Goal: Use online tool/utility: Use online tool/utility

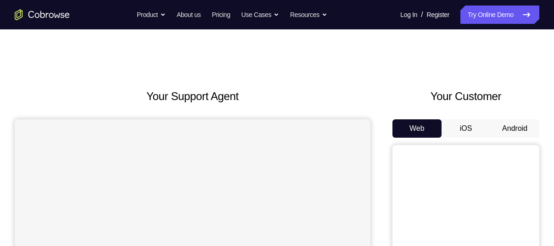
click at [513, 124] on button "Android" at bounding box center [514, 128] width 49 height 18
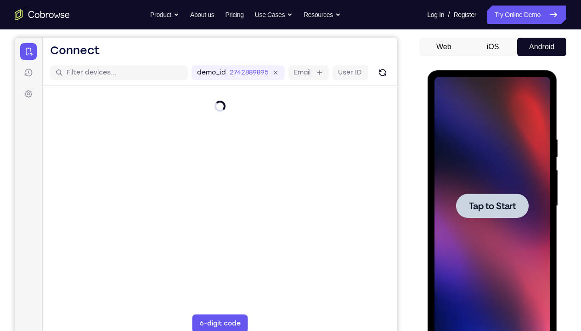
click at [488, 202] on span "Tap to Start" at bounding box center [491, 205] width 47 height 9
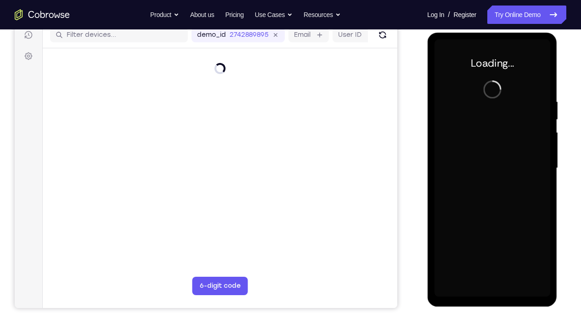
scroll to position [119, 0]
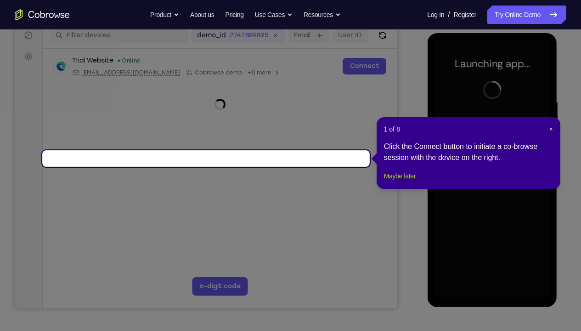
click at [412, 181] on button "Maybe later" at bounding box center [400, 175] width 32 height 11
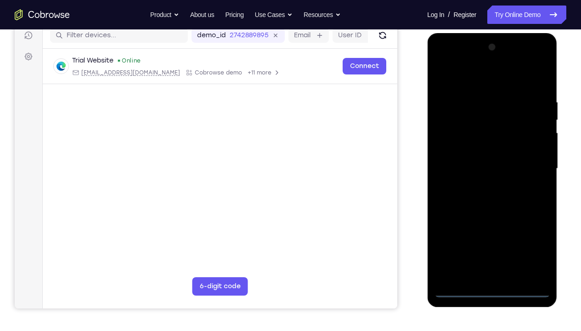
click at [498, 246] on div at bounding box center [492, 168] width 116 height 257
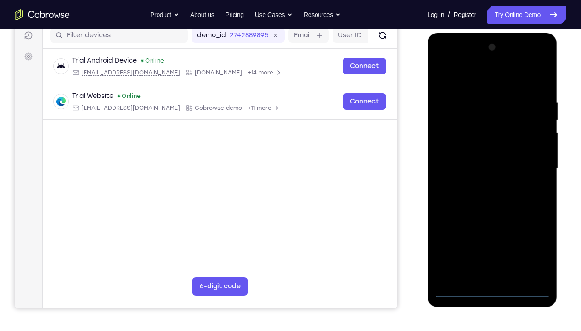
click at [535, 246] on div at bounding box center [492, 168] width 116 height 257
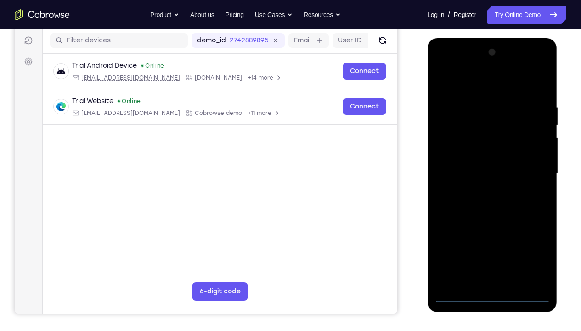
click at [461, 90] on div at bounding box center [492, 173] width 116 height 257
click at [471, 122] on div at bounding box center [492, 173] width 116 height 257
click at [477, 239] on div at bounding box center [492, 173] width 116 height 257
click at [486, 156] on div at bounding box center [492, 173] width 116 height 257
drag, startPoint x: 457, startPoint y: 164, endPoint x: 458, endPoint y: 131, distance: 32.6
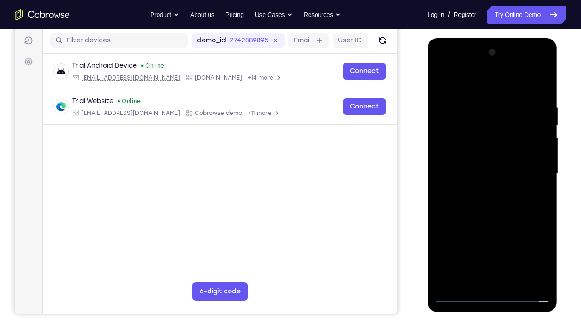
click at [458, 131] on div at bounding box center [492, 173] width 116 height 257
click at [474, 166] on div at bounding box center [492, 173] width 116 height 257
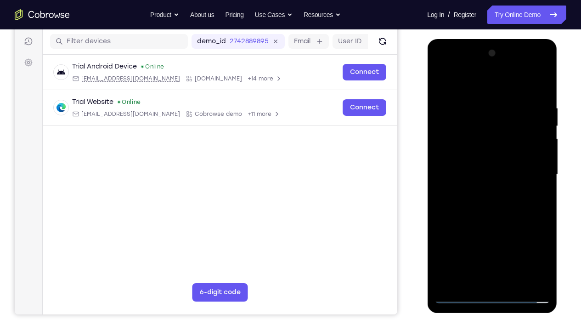
click at [539, 246] on div at bounding box center [492, 174] width 116 height 257
click at [501, 246] on div at bounding box center [492, 174] width 116 height 257
click at [541, 141] on div at bounding box center [492, 174] width 116 height 257
click at [505, 129] on div at bounding box center [492, 174] width 116 height 257
click at [530, 66] on div at bounding box center [492, 174] width 116 height 257
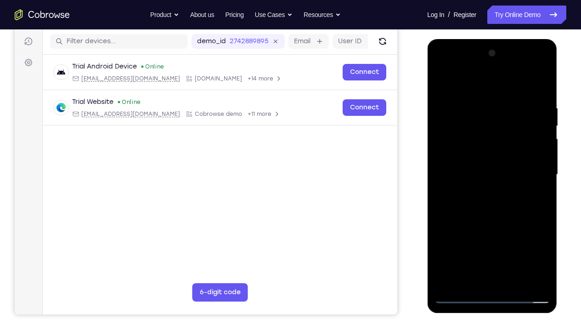
click at [458, 66] on div at bounding box center [492, 174] width 116 height 257
click at [492, 118] on div at bounding box center [492, 174] width 116 height 257
click at [490, 155] on div at bounding box center [492, 174] width 116 height 257
click at [478, 123] on div at bounding box center [492, 174] width 116 height 257
click at [463, 82] on div at bounding box center [492, 174] width 116 height 257
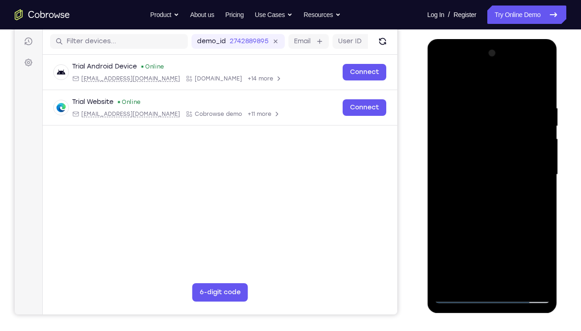
click at [471, 143] on div at bounding box center [492, 174] width 116 height 257
click at [454, 142] on div at bounding box center [492, 174] width 116 height 257
click at [480, 190] on div at bounding box center [492, 174] width 116 height 257
click at [474, 168] on div at bounding box center [492, 174] width 116 height 257
click at [495, 216] on div at bounding box center [492, 174] width 116 height 257
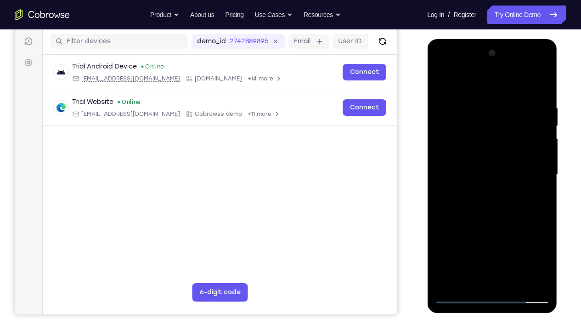
click at [455, 154] on div at bounding box center [492, 174] width 116 height 257
click at [460, 166] on div at bounding box center [492, 174] width 116 height 257
click at [464, 174] on div at bounding box center [492, 174] width 116 height 257
click at [498, 203] on div at bounding box center [492, 174] width 116 height 257
click at [539, 185] on div at bounding box center [492, 174] width 116 height 257
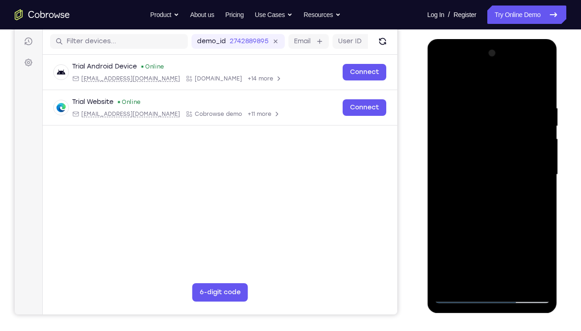
scroll to position [122, 0]
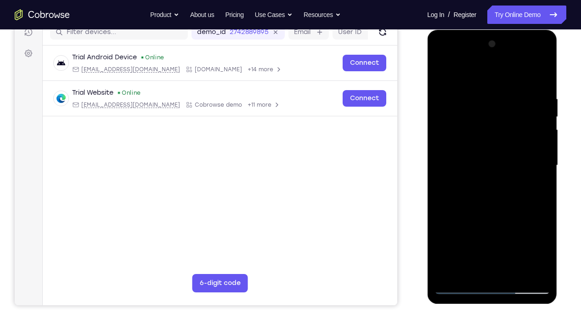
click at [504, 131] on div at bounding box center [492, 165] width 116 height 257
click at [478, 168] on div at bounding box center [492, 165] width 116 height 257
click at [513, 205] on div at bounding box center [492, 165] width 116 height 257
click at [491, 159] on div at bounding box center [492, 165] width 116 height 257
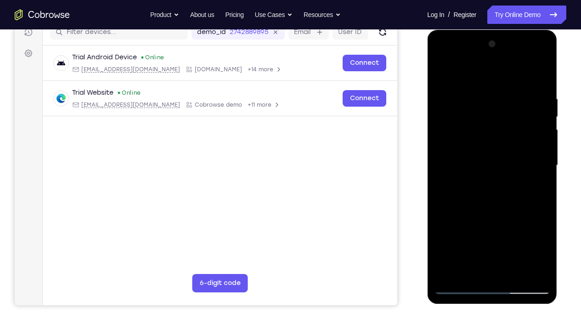
click at [462, 128] on div at bounding box center [492, 165] width 116 height 257
click at [472, 163] on div at bounding box center [492, 165] width 116 height 257
click at [493, 192] on div at bounding box center [492, 165] width 116 height 257
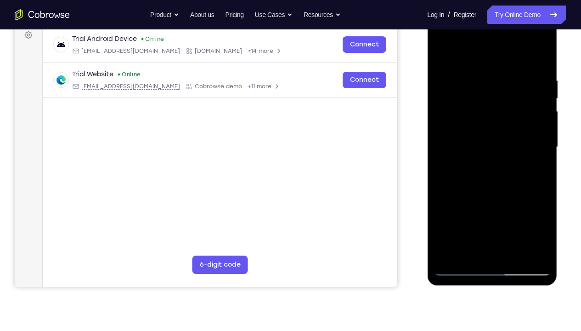
scroll to position [141, 0]
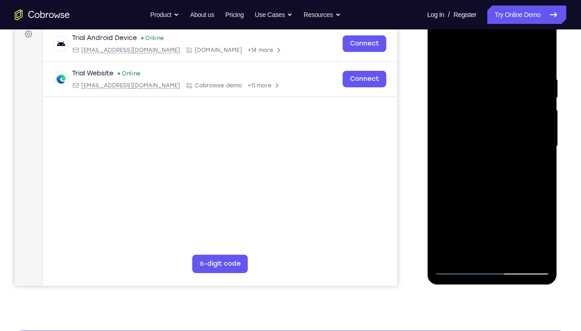
click at [462, 246] on div at bounding box center [492, 145] width 116 height 257
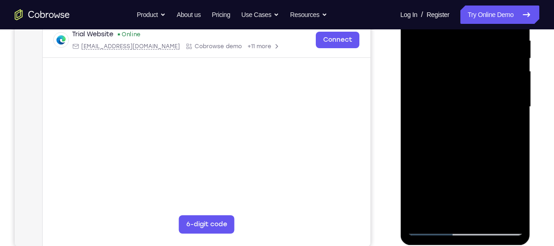
scroll to position [179, 0]
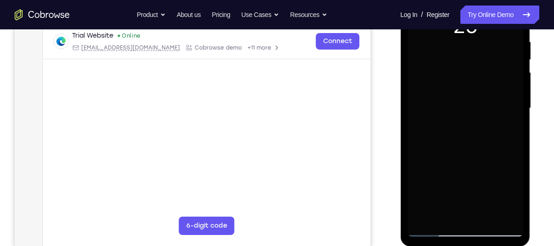
click at [383, 133] on div "Your Support Agent Your Customer Web iOS Android" at bounding box center [277, 78] width 525 height 339
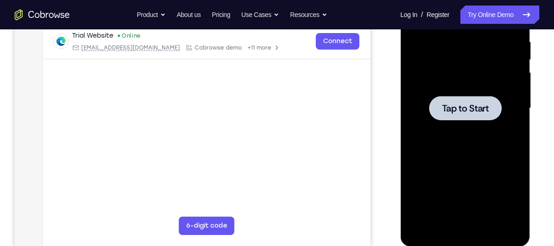
click at [468, 118] on div at bounding box center [465, 108] width 73 height 24
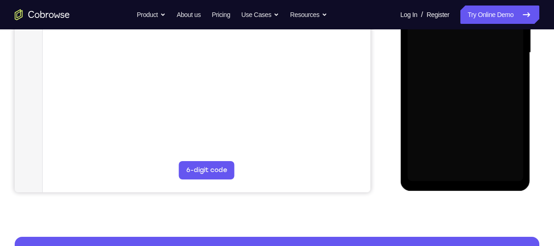
scroll to position [231, 0]
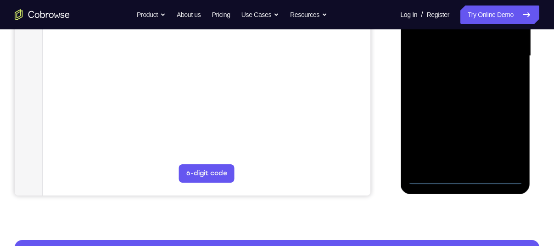
click at [466, 177] on div at bounding box center [465, 55] width 116 height 257
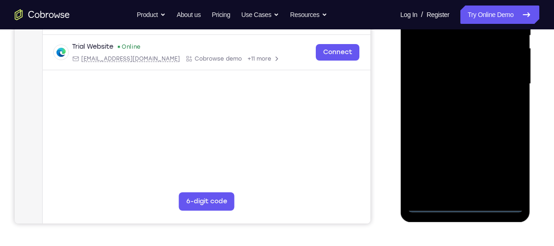
scroll to position [202, 0]
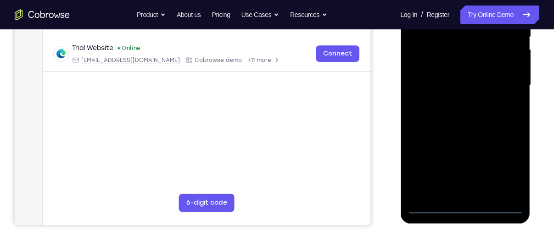
click at [507, 174] on div at bounding box center [465, 85] width 116 height 257
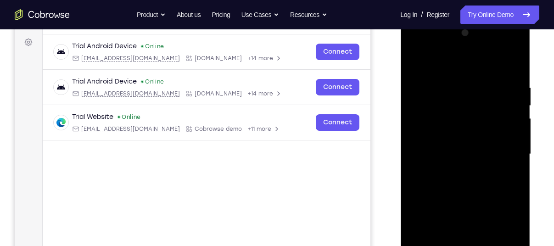
scroll to position [132, 0]
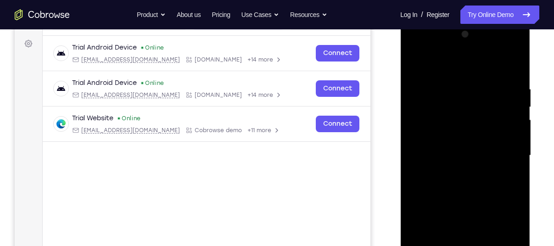
click at [447, 62] on div at bounding box center [465, 155] width 116 height 257
click at [431, 124] on div at bounding box center [465, 155] width 116 height 257
click at [449, 159] on div at bounding box center [465, 155] width 116 height 257
click at [429, 140] on div at bounding box center [465, 155] width 116 height 257
click at [481, 164] on div at bounding box center [465, 155] width 116 height 257
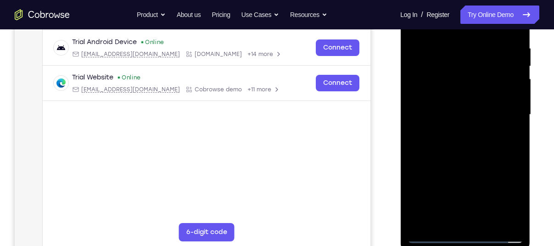
scroll to position [172, 0]
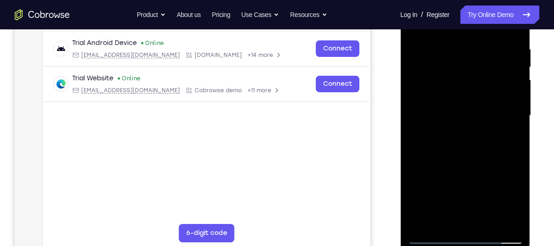
click at [426, 113] on div at bounding box center [465, 115] width 116 height 257
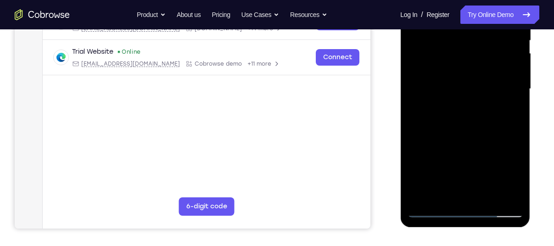
click at [432, 210] on div at bounding box center [465, 89] width 116 height 257
click at [457, 130] on div at bounding box center [465, 89] width 116 height 257
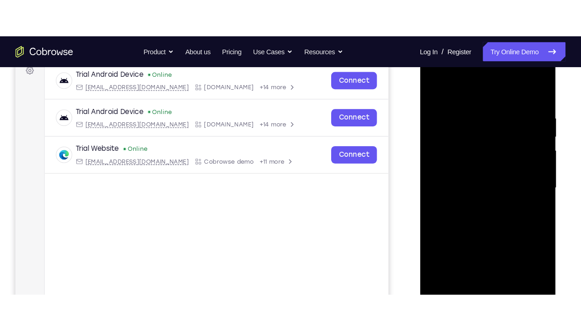
scroll to position [143, 0]
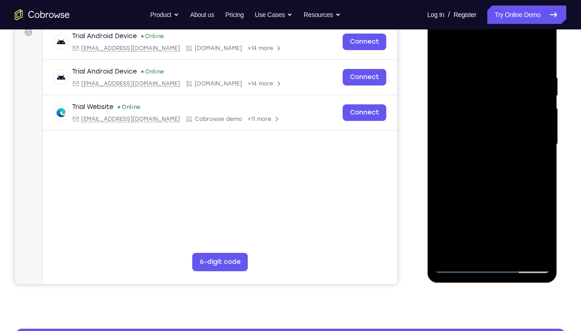
drag, startPoint x: 497, startPoint y: 177, endPoint x: 493, endPoint y: 121, distance: 56.2
click at [493, 121] on div at bounding box center [492, 144] width 116 height 257
drag, startPoint x: 506, startPoint y: 229, endPoint x: 500, endPoint y: 89, distance: 139.7
click at [500, 89] on div at bounding box center [492, 144] width 116 height 257
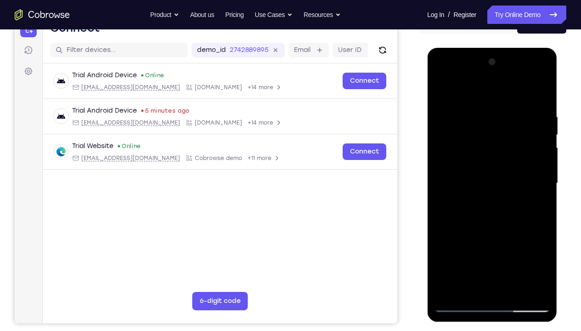
scroll to position [103, 0]
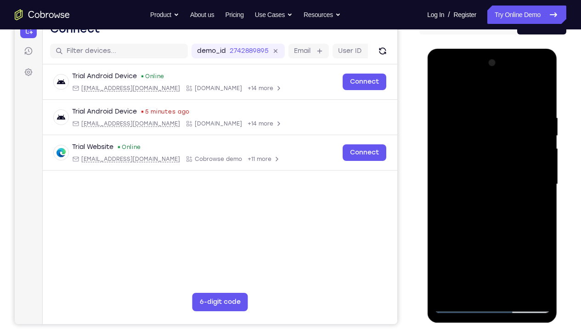
drag, startPoint x: 449, startPoint y: 252, endPoint x: 472, endPoint y: 88, distance: 165.9
click at [472, 88] on div at bounding box center [492, 184] width 116 height 257
drag, startPoint x: 494, startPoint y: 233, endPoint x: 505, endPoint y: 129, distance: 104.4
click at [505, 129] on div at bounding box center [492, 184] width 116 height 257
click at [460, 125] on div at bounding box center [492, 184] width 116 height 257
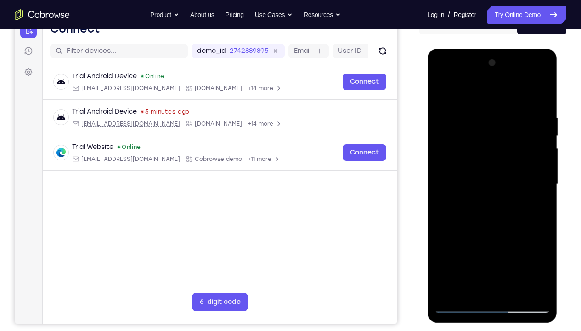
drag, startPoint x: 481, startPoint y: 234, endPoint x: 494, endPoint y: 42, distance: 192.4
click at [494, 49] on html "Online web based iOS Simulators and Android Emulators. Run iPhone, iPad, Mobile…" at bounding box center [492, 186] width 131 height 275
drag, startPoint x: 469, startPoint y: 250, endPoint x: 495, endPoint y: 82, distance: 170.4
click at [495, 82] on div at bounding box center [492, 184] width 116 height 257
drag, startPoint x: 479, startPoint y: 258, endPoint x: 526, endPoint y: 56, distance: 207.7
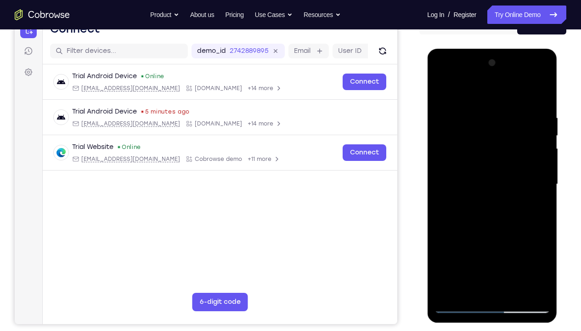
click at [526, 56] on div at bounding box center [492, 184] width 116 height 257
drag, startPoint x: 470, startPoint y: 217, endPoint x: 548, endPoint y: 12, distance: 218.5
click at [548, 49] on html "Online web based iOS Simulators and Android Emulators. Run iPhone, iPad, Mobile…" at bounding box center [492, 186] width 131 height 275
drag, startPoint x: 492, startPoint y: 215, endPoint x: 578, endPoint y: 0, distance: 231.8
click at [554, 49] on html "Online web based iOS Simulators and Android Emulators. Run iPhone, iPad, Mobile…" at bounding box center [492, 186] width 131 height 275
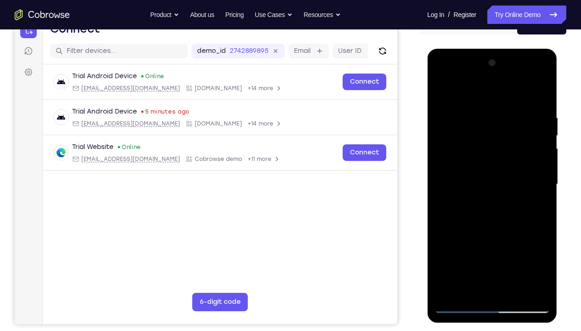
drag, startPoint x: 485, startPoint y: 220, endPoint x: 497, endPoint y: 115, distance: 106.3
click at [497, 115] on div at bounding box center [492, 184] width 116 height 257
drag, startPoint x: 488, startPoint y: 272, endPoint x: 504, endPoint y: 75, distance: 198.0
click at [504, 75] on div at bounding box center [492, 184] width 116 height 257
drag, startPoint x: 505, startPoint y: 252, endPoint x: 551, endPoint y: 69, distance: 188.8
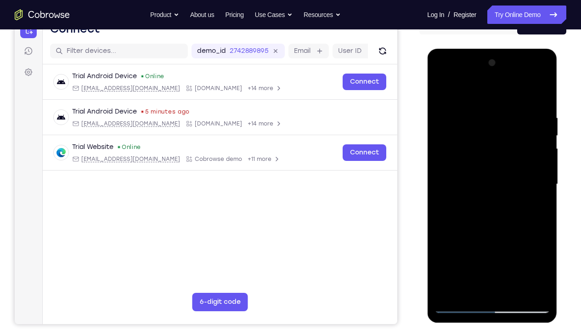
click at [551, 69] on div at bounding box center [492, 186] width 130 height 274
drag, startPoint x: 484, startPoint y: 243, endPoint x: 504, endPoint y: 101, distance: 143.7
click at [504, 101] on div at bounding box center [492, 184] width 116 height 257
drag, startPoint x: 489, startPoint y: 263, endPoint x: 514, endPoint y: 37, distance: 227.6
click at [514, 49] on html "Online web based iOS Simulators and Android Emulators. Run iPhone, iPad, Mobile…" at bounding box center [492, 186] width 131 height 275
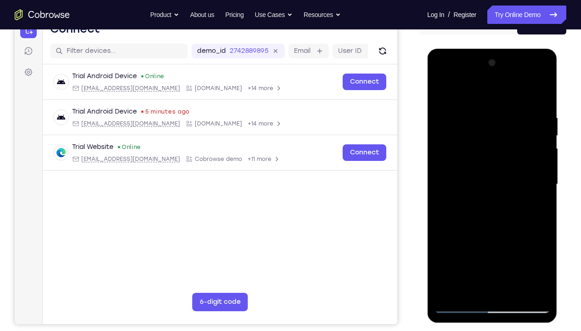
drag, startPoint x: 484, startPoint y: 162, endPoint x: 496, endPoint y: 84, distance: 79.5
click at [496, 84] on div at bounding box center [492, 184] width 116 height 257
drag, startPoint x: 481, startPoint y: 252, endPoint x: 486, endPoint y: 127, distance: 125.0
click at [486, 127] on div at bounding box center [492, 184] width 116 height 257
drag, startPoint x: 492, startPoint y: 109, endPoint x: 501, endPoint y: 204, distance: 96.0
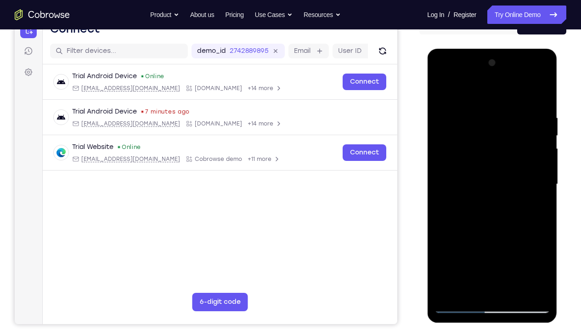
click at [501, 204] on div at bounding box center [492, 184] width 116 height 257
drag, startPoint x: 511, startPoint y: 199, endPoint x: 502, endPoint y: 330, distance: 131.2
click at [502, 246] on html "Online web based iOS Simulators and Android Emulators. Run iPhone, iPad, Mobile…" at bounding box center [492, 186] width 131 height 275
drag, startPoint x: 505, startPoint y: 135, endPoint x: 494, endPoint y: 315, distance: 180.3
click at [494, 246] on div at bounding box center [492, 186] width 130 height 274
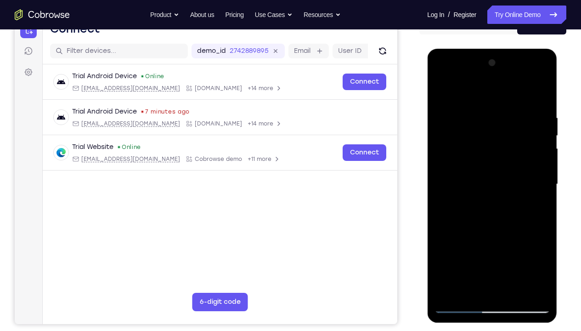
click at [477, 130] on div at bounding box center [492, 184] width 116 height 257
drag, startPoint x: 505, startPoint y: 118, endPoint x: 489, endPoint y: 322, distance: 204.5
click at [489, 246] on div at bounding box center [492, 186] width 130 height 274
drag, startPoint x: 483, startPoint y: 92, endPoint x: 553, endPoint y: 330, distance: 248.0
click at [553, 246] on html "Online web based iOS Simulators and Android Emulators. Run iPhone, iPad, Mobile…" at bounding box center [492, 186] width 131 height 275
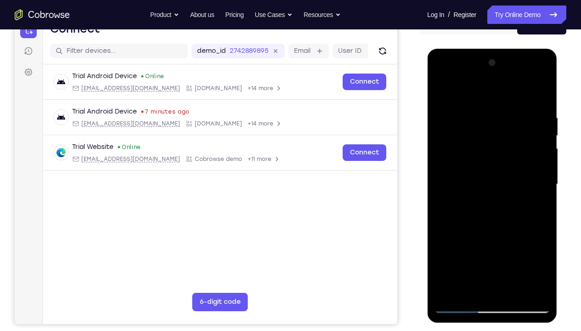
drag, startPoint x: 494, startPoint y: 147, endPoint x: 517, endPoint y: 330, distance: 184.3
click at [517, 246] on html "Online web based iOS Simulators and Android Emulators. Run iPhone, iPad, Mobile…" at bounding box center [492, 186] width 131 height 275
click at [462, 99] on div at bounding box center [492, 184] width 116 height 257
click at [483, 89] on div at bounding box center [492, 184] width 116 height 257
click at [439, 88] on div at bounding box center [492, 184] width 116 height 257
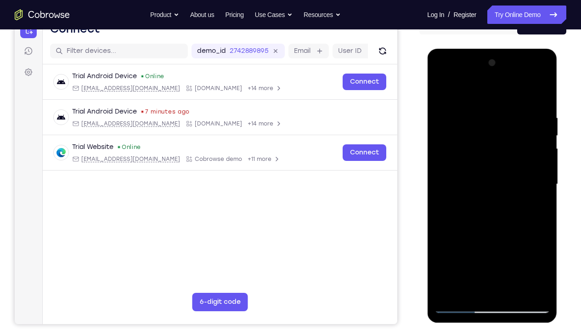
click at [519, 89] on div at bounding box center [492, 184] width 116 height 257
drag, startPoint x: 503, startPoint y: 219, endPoint x: 504, endPoint y: 105, distance: 114.3
click at [504, 105] on div at bounding box center [492, 184] width 116 height 257
click at [494, 217] on div at bounding box center [492, 184] width 116 height 257
click at [459, 246] on div at bounding box center [492, 184] width 116 height 257
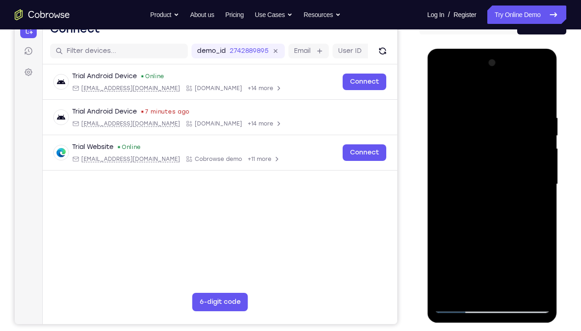
drag, startPoint x: 497, startPoint y: 244, endPoint x: 508, endPoint y: 160, distance: 84.3
click at [508, 160] on div at bounding box center [492, 184] width 116 height 257
click at [506, 246] on div at bounding box center [492, 184] width 116 height 257
click at [461, 246] on div at bounding box center [492, 184] width 116 height 257
drag, startPoint x: 488, startPoint y: 242, endPoint x: 499, endPoint y: 99, distance: 143.6
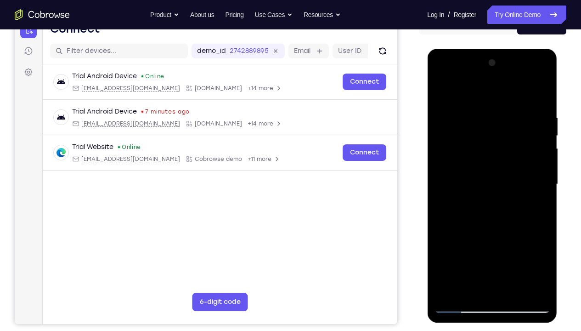
click at [499, 99] on div at bounding box center [492, 184] width 116 height 257
click at [505, 157] on div at bounding box center [492, 184] width 116 height 257
click at [454, 246] on div at bounding box center [492, 184] width 116 height 257
drag, startPoint x: 482, startPoint y: 232, endPoint x: 493, endPoint y: 118, distance: 113.9
click at [493, 118] on div at bounding box center [492, 184] width 116 height 257
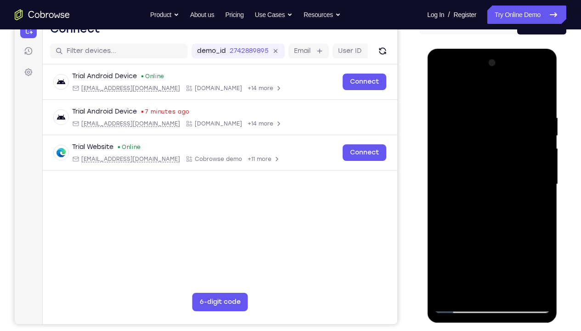
click at [472, 148] on div at bounding box center [492, 184] width 116 height 257
click at [459, 246] on div at bounding box center [492, 184] width 116 height 257
click at [442, 118] on div at bounding box center [492, 184] width 116 height 257
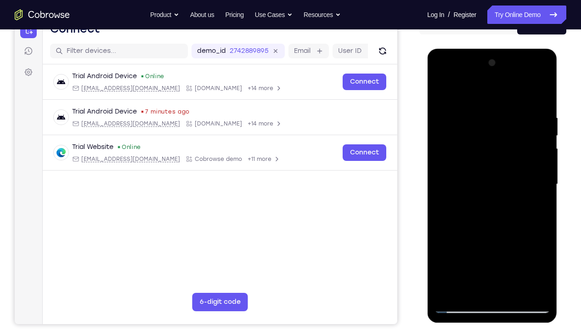
drag, startPoint x: 505, startPoint y: 235, endPoint x: 507, endPoint y: 81, distance: 153.3
click at [507, 81] on div at bounding box center [492, 184] width 116 height 257
drag, startPoint x: 472, startPoint y: 280, endPoint x: 501, endPoint y: 90, distance: 191.4
click at [501, 90] on div at bounding box center [492, 184] width 116 height 257
drag, startPoint x: 498, startPoint y: 273, endPoint x: 518, endPoint y: 102, distance: 172.0
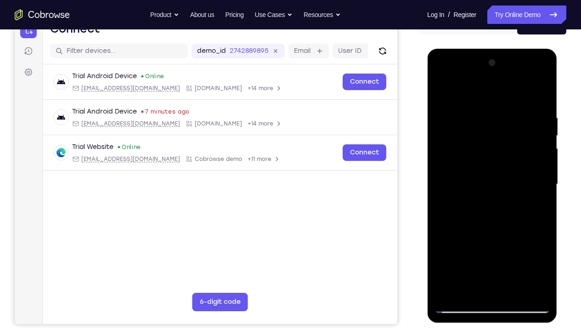
click at [518, 102] on div at bounding box center [492, 184] width 116 height 257
drag, startPoint x: 504, startPoint y: 248, endPoint x: 516, endPoint y: 111, distance: 137.8
click at [516, 111] on div at bounding box center [492, 184] width 116 height 257
drag, startPoint x: 488, startPoint y: 228, endPoint x: 488, endPoint y: 103, distance: 124.4
click at [488, 103] on div at bounding box center [492, 184] width 116 height 257
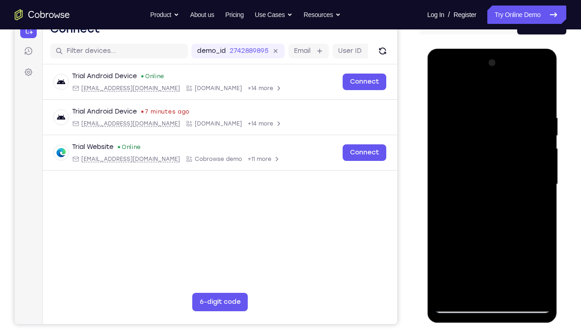
click at [439, 91] on div at bounding box center [492, 184] width 116 height 257
click at [467, 101] on div at bounding box center [492, 184] width 116 height 257
click at [446, 87] on div at bounding box center [492, 184] width 116 height 257
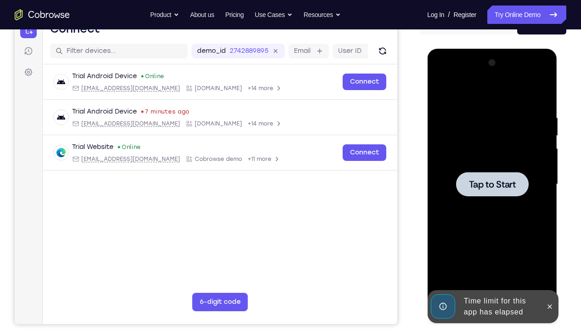
drag, startPoint x: 488, startPoint y: 225, endPoint x: 487, endPoint y: 165, distance: 60.2
click at [487, 49] on div "Tap to Start" at bounding box center [492, 49] width 130 height 0
click at [489, 173] on div at bounding box center [491, 184] width 73 height 24
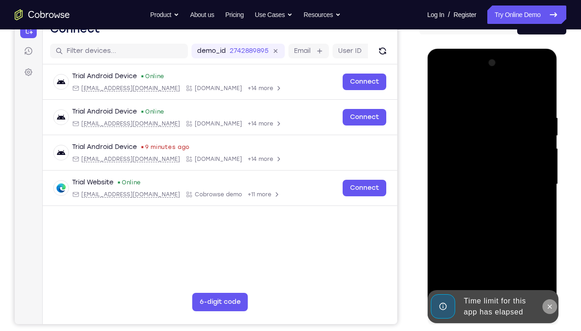
click at [551, 246] on icon at bounding box center [548, 306] width 7 height 7
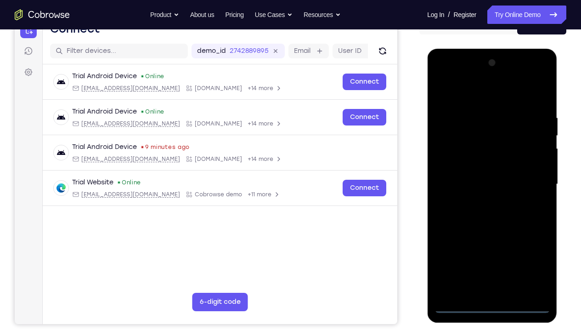
click at [491, 246] on div at bounding box center [492, 184] width 116 height 257
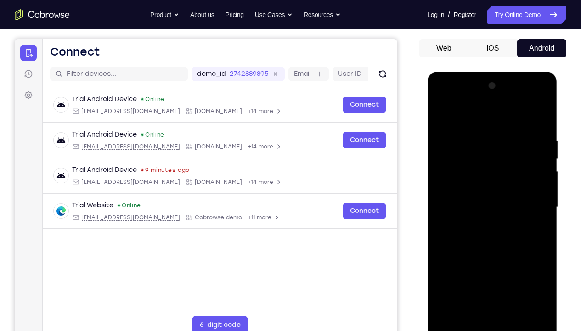
click at [537, 246] on div at bounding box center [492, 207] width 116 height 257
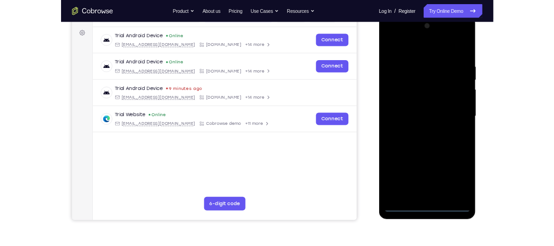
scroll to position [107, 0]
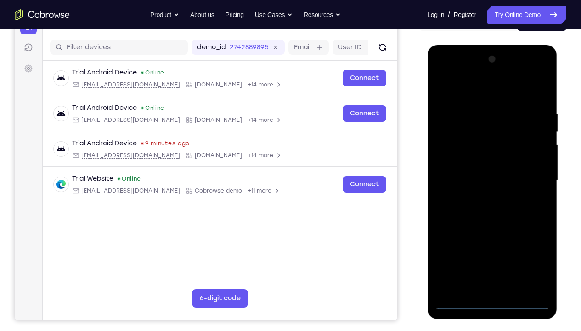
click at [476, 90] on div at bounding box center [492, 180] width 116 height 257
click at [459, 148] on div at bounding box center [492, 180] width 116 height 257
click at [480, 178] on div at bounding box center [492, 180] width 116 height 257
click at [473, 218] on div at bounding box center [492, 180] width 116 height 257
click at [501, 224] on div at bounding box center [492, 180] width 116 height 257
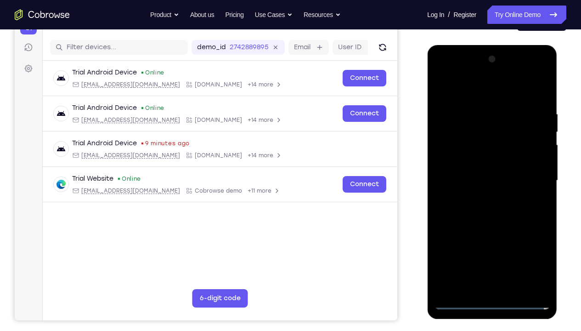
click at [484, 202] on div at bounding box center [492, 180] width 116 height 257
click at [477, 185] on div at bounding box center [492, 180] width 116 height 257
click at [490, 166] on div at bounding box center [492, 180] width 116 height 257
click at [474, 186] on div at bounding box center [492, 180] width 116 height 257
click at [533, 89] on div at bounding box center [492, 180] width 116 height 257
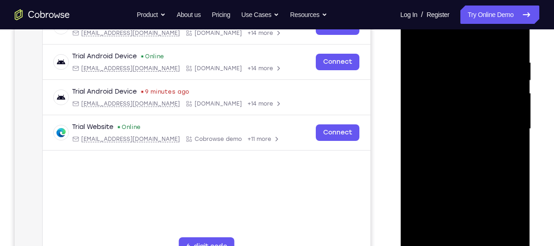
scroll to position [179, 0]
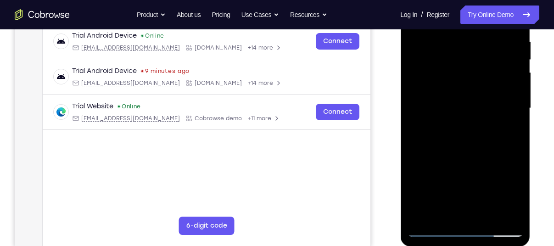
click at [441, 112] on div at bounding box center [465, 108] width 116 height 257
drag, startPoint x: 456, startPoint y: 130, endPoint x: 458, endPoint y: 92, distance: 38.6
click at [458, 92] on div at bounding box center [465, 108] width 116 height 257
click at [449, 127] on div at bounding box center [465, 108] width 116 height 257
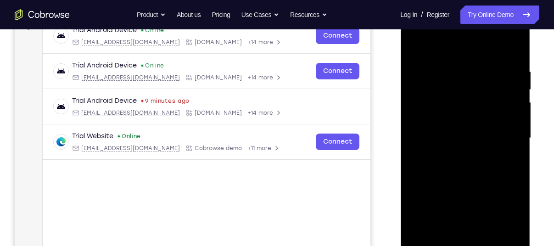
scroll to position [150, 0]
drag, startPoint x: 449, startPoint y: 198, endPoint x: 472, endPoint y: 208, distance: 24.9
click at [472, 208] on div at bounding box center [465, 137] width 116 height 257
click at [417, 71] on div at bounding box center [465, 137] width 116 height 257
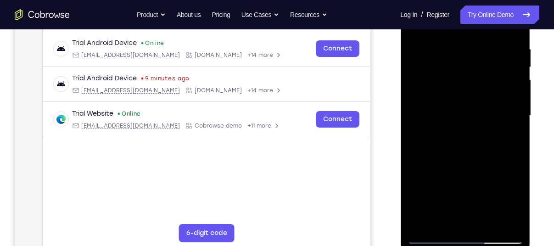
scroll to position [172, 0]
drag, startPoint x: 475, startPoint y: 111, endPoint x: 479, endPoint y: 59, distance: 52.5
click at [479, 59] on div at bounding box center [465, 115] width 116 height 257
click at [450, 152] on div at bounding box center [465, 115] width 116 height 257
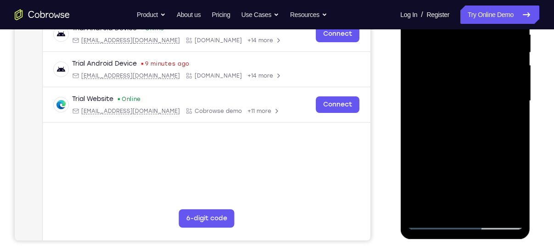
scroll to position [188, 0]
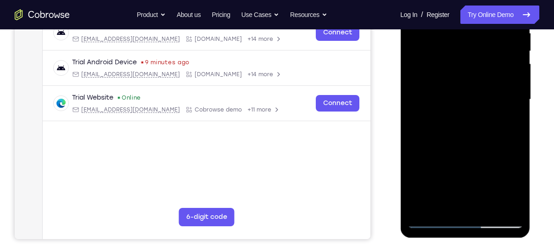
drag, startPoint x: 474, startPoint y: 88, endPoint x: 487, endPoint y: 11, distance: 78.6
click at [487, 11] on div at bounding box center [465, 99] width 116 height 257
click at [443, 150] on div at bounding box center [465, 99] width 116 height 257
click at [417, 152] on div at bounding box center [465, 99] width 116 height 257
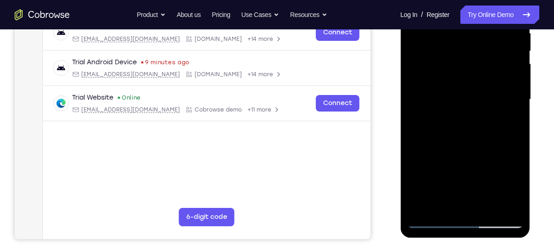
click at [417, 152] on div at bounding box center [465, 99] width 116 height 257
click at [427, 219] on div at bounding box center [465, 99] width 116 height 257
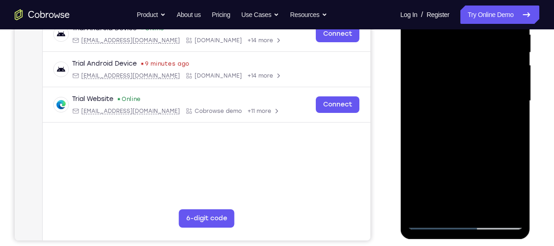
scroll to position [187, 0]
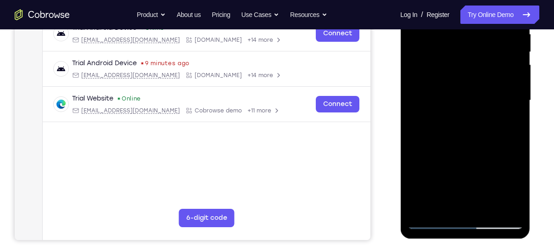
drag, startPoint x: 511, startPoint y: 141, endPoint x: 506, endPoint y: 38, distance: 103.4
click at [506, 38] on div at bounding box center [465, 100] width 116 height 257
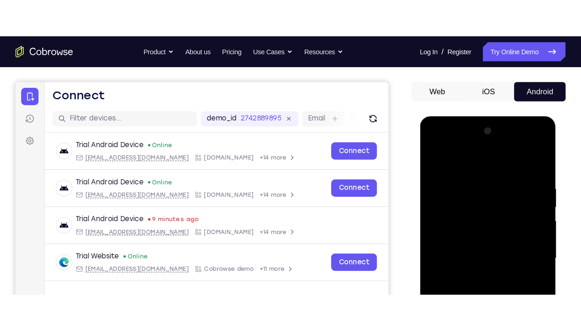
scroll to position [79, 0]
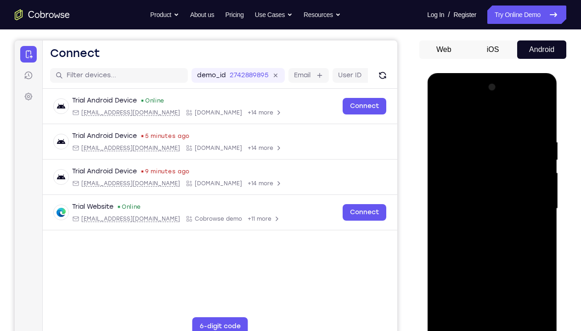
click at [533, 104] on div at bounding box center [492, 208] width 116 height 257
click at [451, 101] on div at bounding box center [492, 208] width 116 height 257
click at [524, 204] on div at bounding box center [492, 208] width 116 height 257
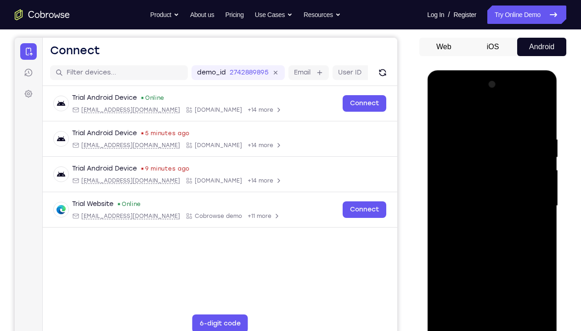
click at [479, 221] on div at bounding box center [492, 205] width 116 height 257
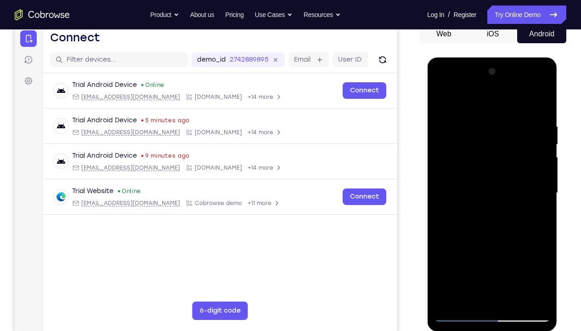
drag, startPoint x: 509, startPoint y: 251, endPoint x: 506, endPoint y: 235, distance: 16.2
click at [506, 235] on div at bounding box center [492, 192] width 116 height 257
drag, startPoint x: 504, startPoint y: 243, endPoint x: 503, endPoint y: 280, distance: 37.2
click at [503, 246] on div at bounding box center [492, 192] width 116 height 257
click at [458, 246] on div at bounding box center [492, 192] width 116 height 257
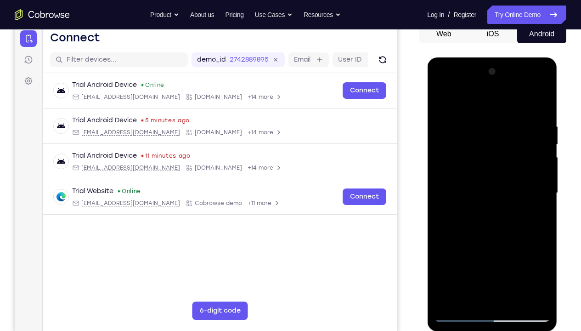
click at [460, 246] on div at bounding box center [492, 192] width 116 height 257
click at [505, 198] on div at bounding box center [492, 192] width 116 height 257
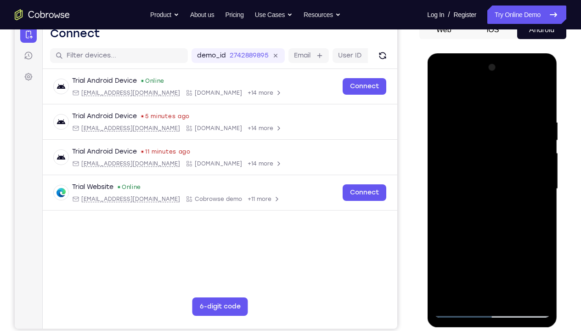
scroll to position [99, 0]
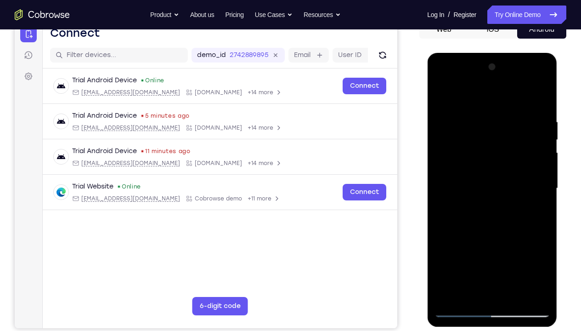
click at [505, 191] on div at bounding box center [492, 188] width 116 height 257
click at [499, 207] on div at bounding box center [492, 188] width 116 height 257
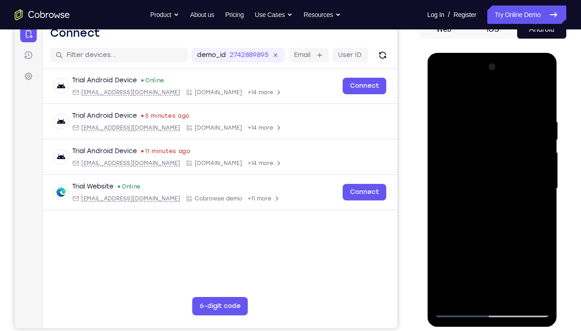
click at [496, 194] on div at bounding box center [492, 188] width 116 height 257
click at [460, 246] on div at bounding box center [492, 188] width 116 height 257
click at [485, 207] on div at bounding box center [492, 188] width 116 height 257
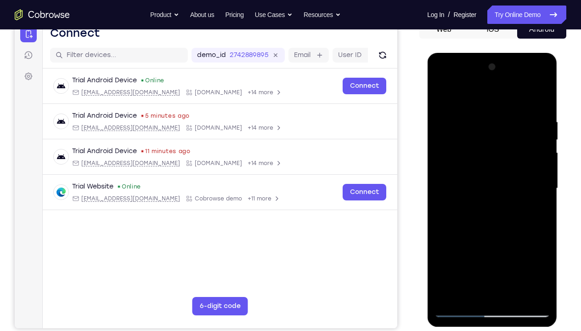
click at [466, 177] on div at bounding box center [492, 188] width 116 height 257
click at [493, 231] on div at bounding box center [492, 188] width 116 height 257
click at [471, 173] on div at bounding box center [492, 188] width 116 height 257
click at [463, 181] on div at bounding box center [492, 188] width 116 height 257
click at [467, 191] on div at bounding box center [492, 188] width 116 height 257
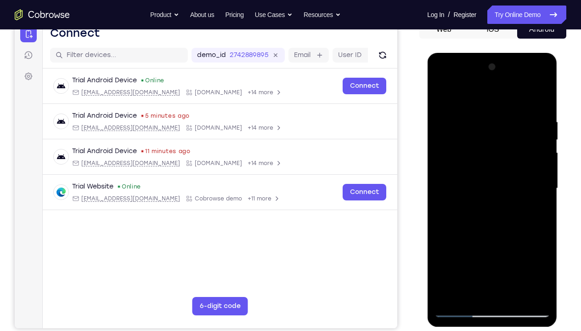
click at [492, 218] on div at bounding box center [492, 188] width 116 height 257
click at [487, 234] on div at bounding box center [492, 188] width 116 height 257
click at [483, 184] on div at bounding box center [492, 188] width 116 height 257
click at [500, 163] on div at bounding box center [492, 188] width 116 height 257
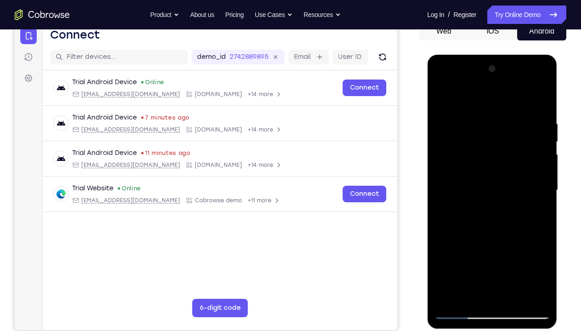
scroll to position [97, 0]
click at [479, 146] on div at bounding box center [492, 190] width 116 height 257
click at [452, 147] on div at bounding box center [492, 190] width 116 height 257
click at [438, 96] on div at bounding box center [492, 190] width 116 height 257
click at [486, 217] on div at bounding box center [492, 190] width 116 height 257
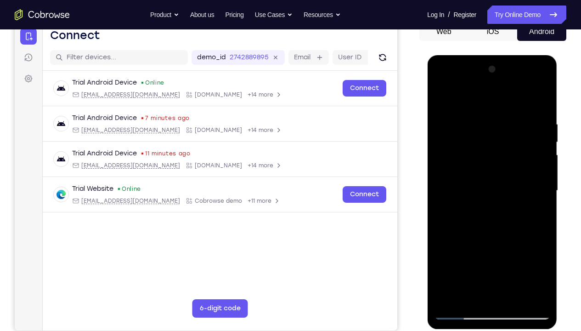
click at [461, 246] on div at bounding box center [492, 190] width 116 height 257
click at [483, 160] on div at bounding box center [492, 190] width 116 height 257
click at [486, 155] on div at bounding box center [492, 190] width 116 height 257
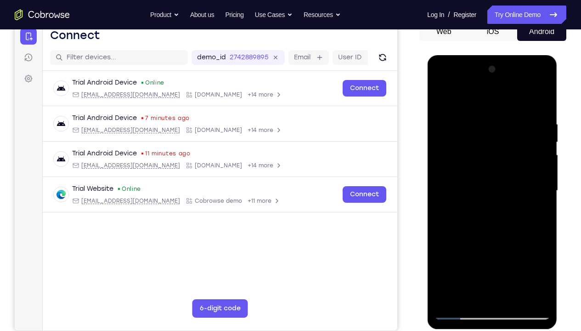
click at [486, 155] on div at bounding box center [492, 190] width 116 height 257
click at [456, 148] on div at bounding box center [492, 190] width 116 height 257
click at [499, 217] on div at bounding box center [492, 190] width 116 height 257
click at [459, 147] on div at bounding box center [492, 190] width 116 height 257
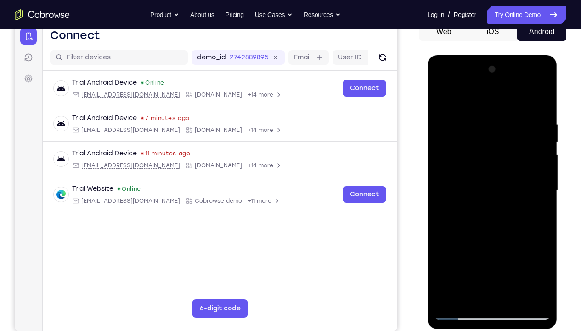
click at [459, 147] on div at bounding box center [492, 190] width 116 height 257
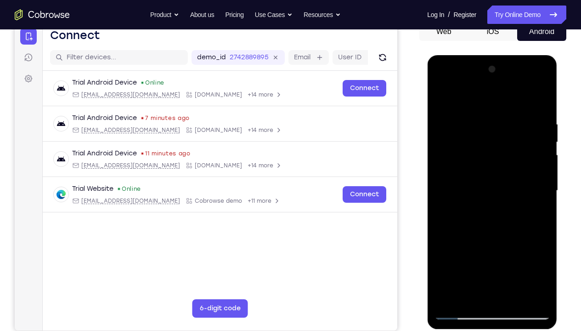
click at [459, 147] on div at bounding box center [492, 190] width 116 height 257
drag, startPoint x: 459, startPoint y: 147, endPoint x: 458, endPoint y: 124, distance: 23.0
click at [458, 124] on div at bounding box center [492, 190] width 116 height 257
click at [500, 209] on div at bounding box center [492, 190] width 116 height 257
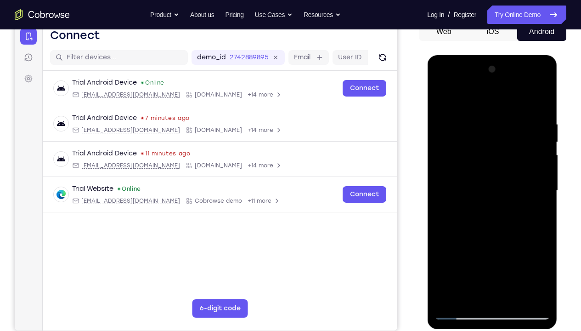
click at [462, 246] on div at bounding box center [492, 190] width 116 height 257
click at [522, 246] on div at bounding box center [492, 190] width 116 height 257
click at [530, 83] on div at bounding box center [492, 190] width 116 height 257
click at [499, 99] on div at bounding box center [492, 190] width 116 height 257
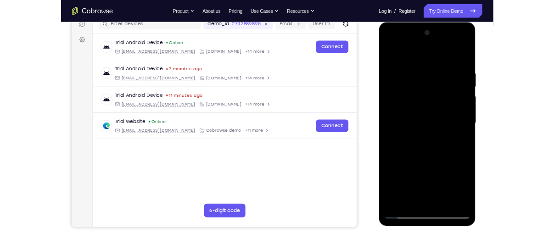
scroll to position [121, 0]
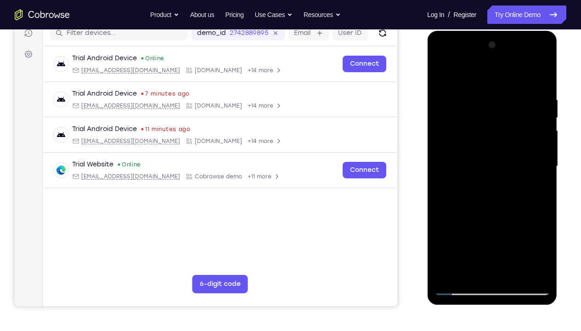
drag, startPoint x: 493, startPoint y: 237, endPoint x: 496, endPoint y: 281, distance: 44.2
click at [496, 246] on div at bounding box center [492, 166] width 116 height 257
drag, startPoint x: 538, startPoint y: 128, endPoint x: 525, endPoint y: 210, distance: 83.6
click at [525, 210] on div at bounding box center [492, 166] width 116 height 257
click at [491, 172] on div at bounding box center [492, 166] width 116 height 257
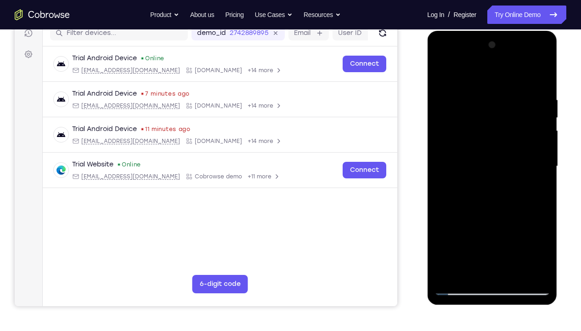
drag, startPoint x: 501, startPoint y: 230, endPoint x: 518, endPoint y: 307, distance: 78.6
click at [518, 246] on html "Online web based iOS Simulators and Android Emulators. Run iPhone, iPad, Mobile…" at bounding box center [492, 168] width 131 height 275
click at [443, 74] on div at bounding box center [492, 166] width 116 height 257
drag, startPoint x: 528, startPoint y: 163, endPoint x: 419, endPoint y: 163, distance: 109.3
click at [427, 163] on html "Online web based iOS Simulators and Android Emulators. Run iPhone, iPad, Mobile…" at bounding box center [492, 168] width 131 height 275
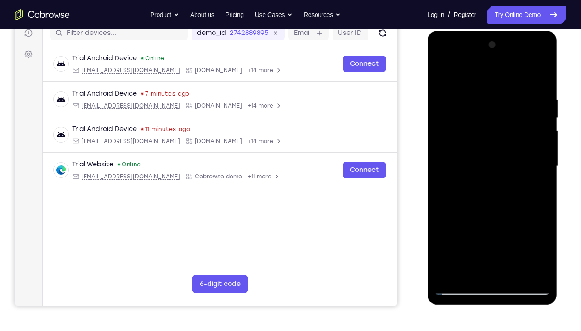
drag, startPoint x: 535, startPoint y: 152, endPoint x: 442, endPoint y: 164, distance: 93.5
click at [442, 164] on div at bounding box center [492, 166] width 116 height 257
click at [485, 151] on div at bounding box center [492, 166] width 116 height 257
click at [495, 111] on div at bounding box center [492, 166] width 116 height 257
click at [446, 137] on div at bounding box center [492, 166] width 116 height 257
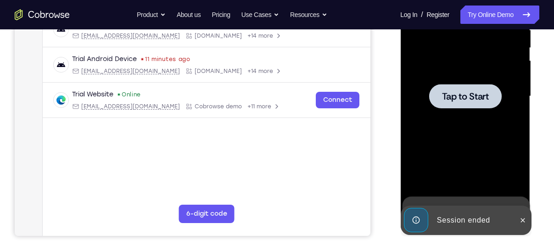
scroll to position [206, 0]
